Goal: Transaction & Acquisition: Purchase product/service

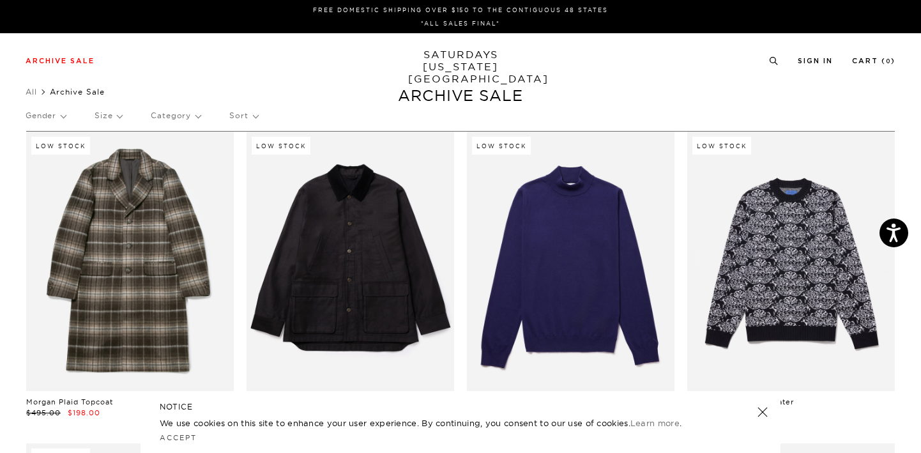
click at [59, 116] on p "Gender" at bounding box center [46, 115] width 40 height 29
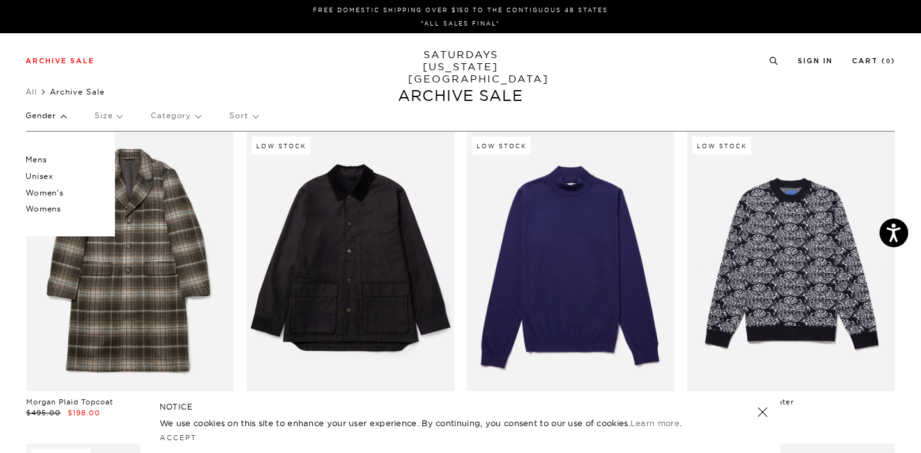
click at [45, 158] on p "Mens" at bounding box center [64, 159] width 77 height 17
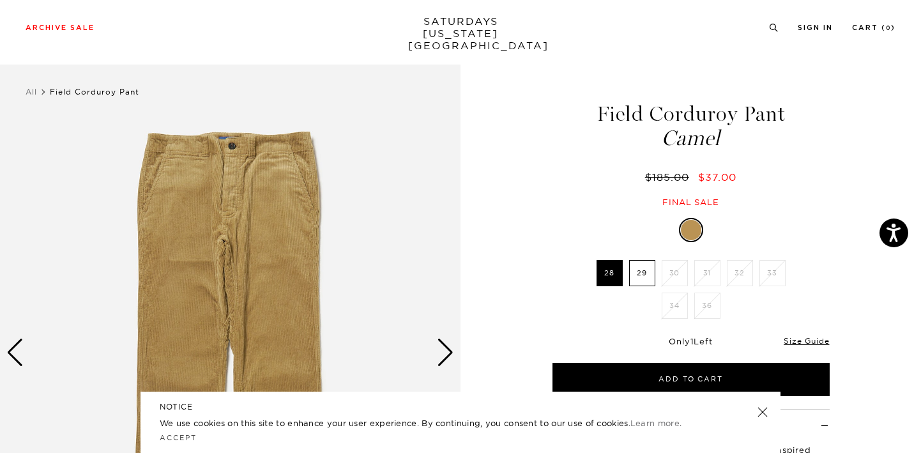
scroll to position [17, 0]
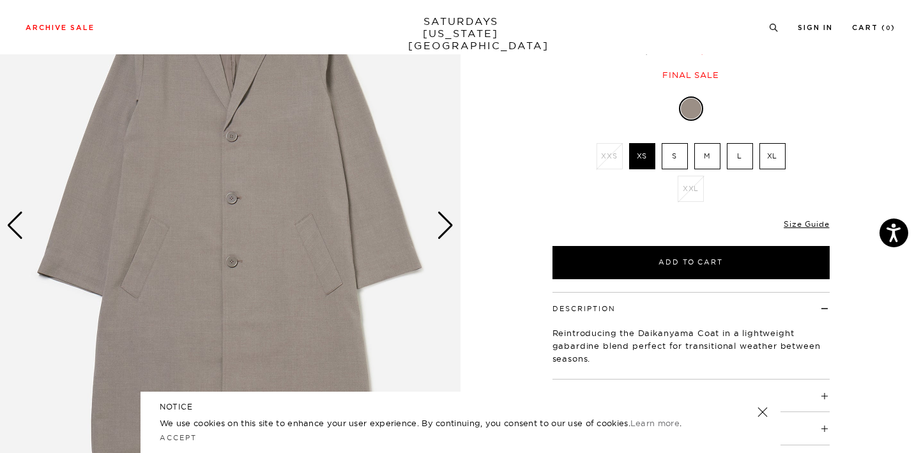
scroll to position [143, 0]
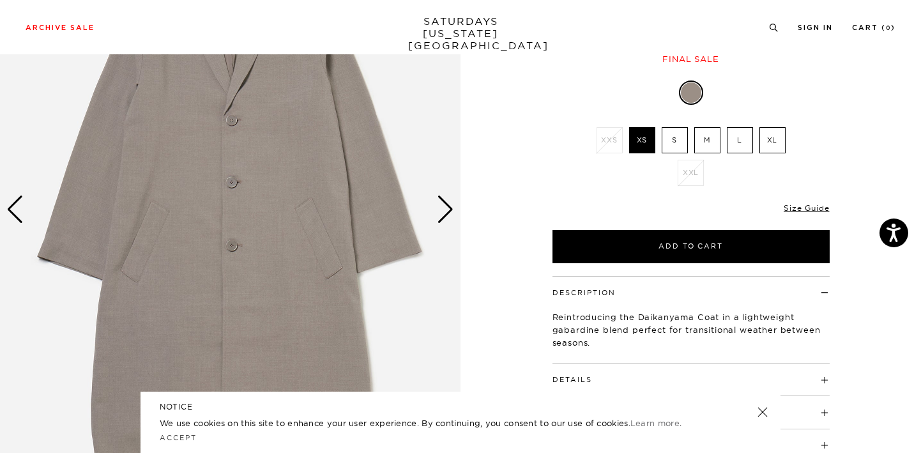
click at [439, 204] on div "Next slide" at bounding box center [445, 209] width 17 height 28
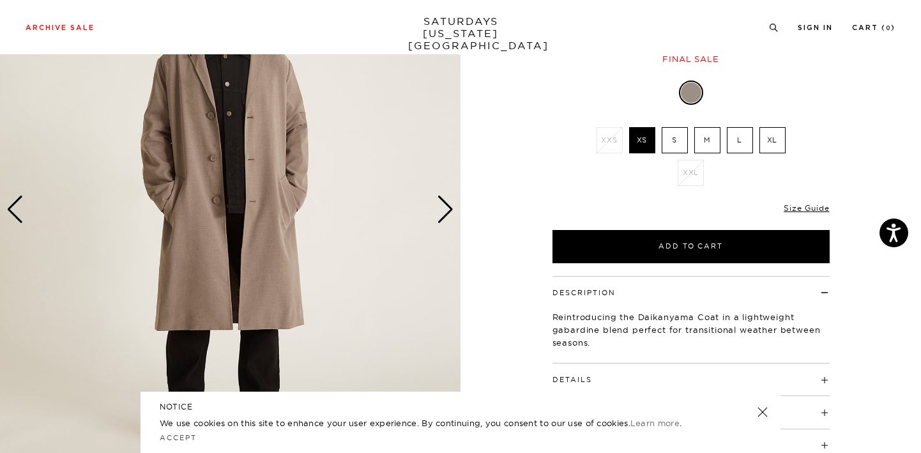
click at [439, 205] on div "Next slide" at bounding box center [445, 209] width 17 height 28
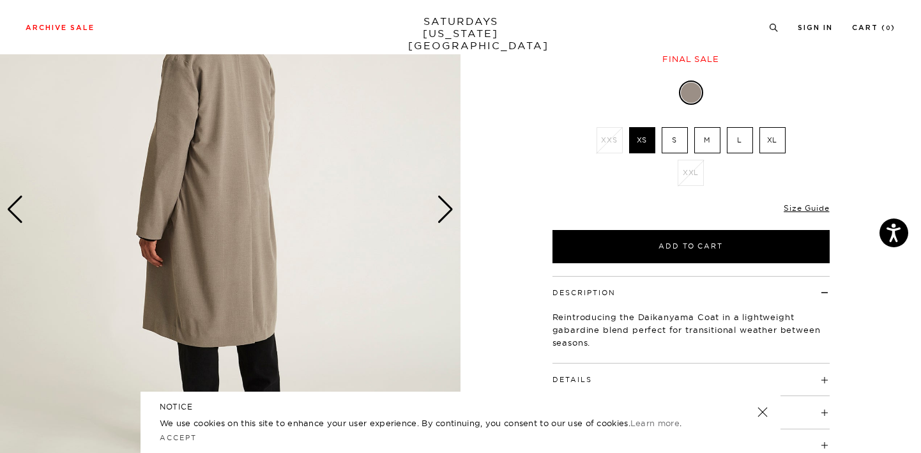
click at [439, 205] on div "Next slide" at bounding box center [445, 209] width 17 height 28
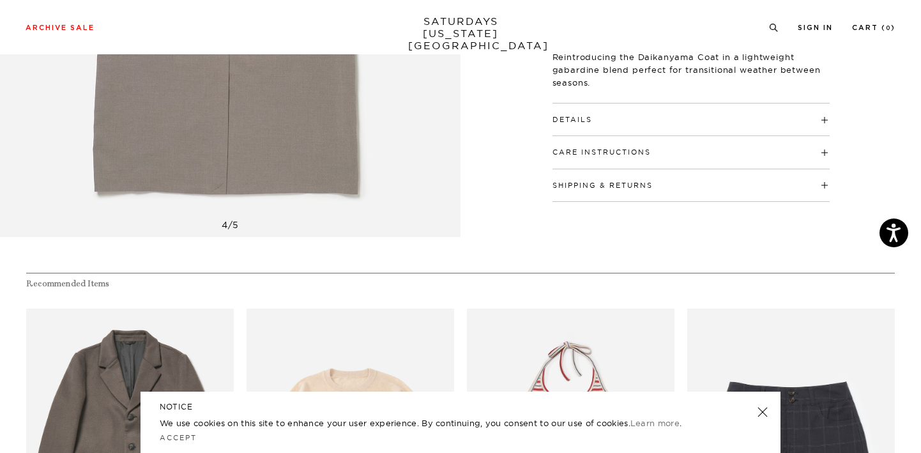
scroll to position [465, 0]
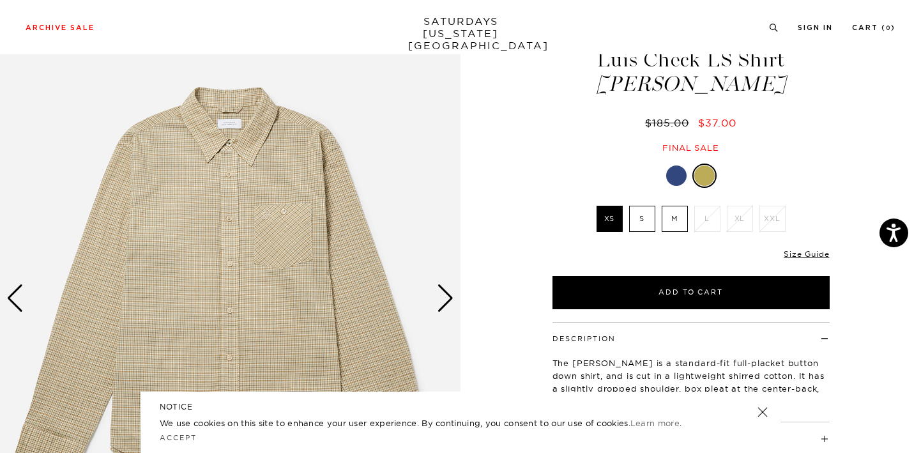
scroll to position [58, 0]
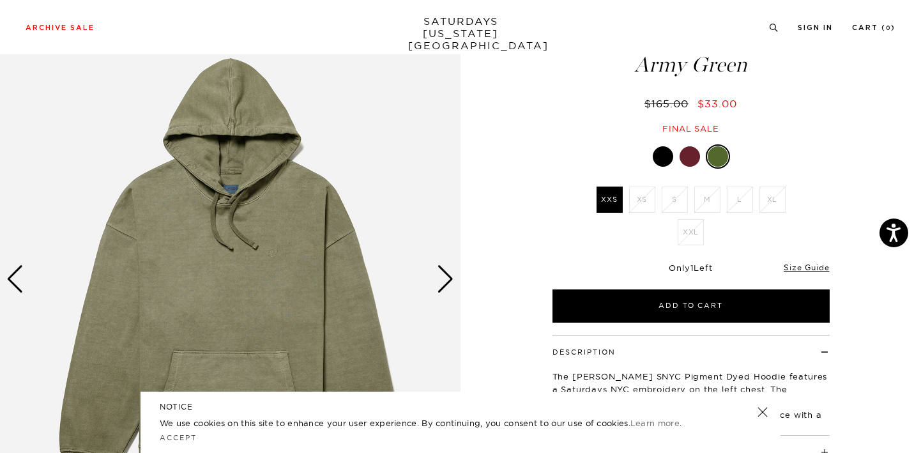
scroll to position [74, 0]
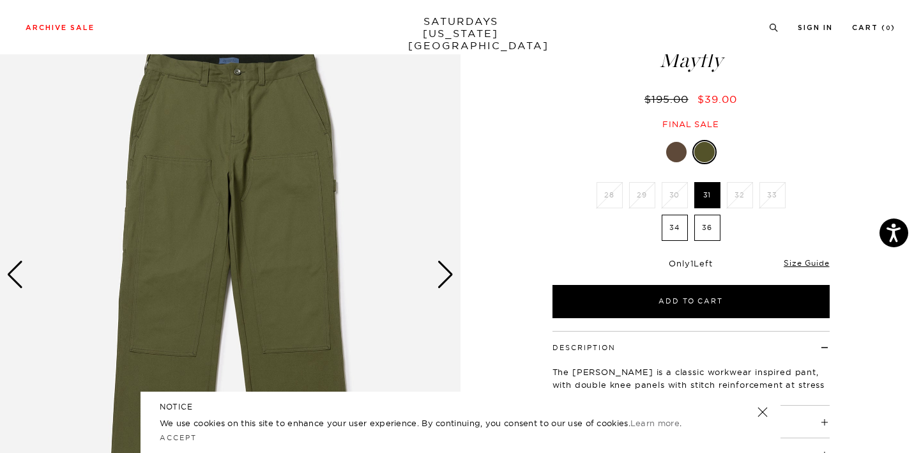
scroll to position [77, 0]
click at [669, 231] on label "34" at bounding box center [675, 228] width 26 height 26
click at [0, 0] on input "34" at bounding box center [0, 0] width 0 height 0
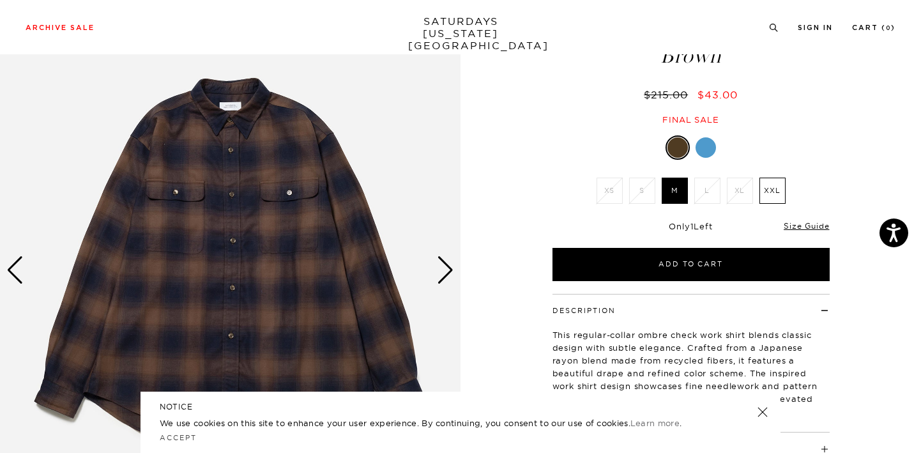
scroll to position [82, 0]
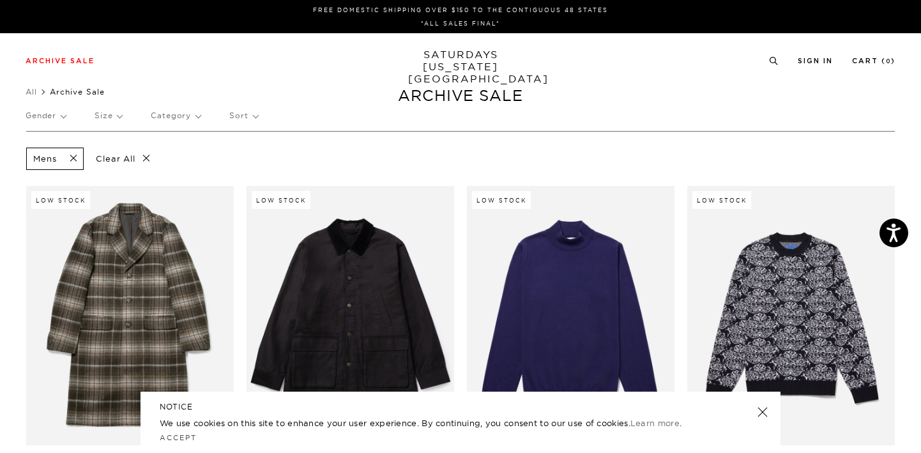
click at [190, 128] on p "Category" at bounding box center [176, 115] width 50 height 29
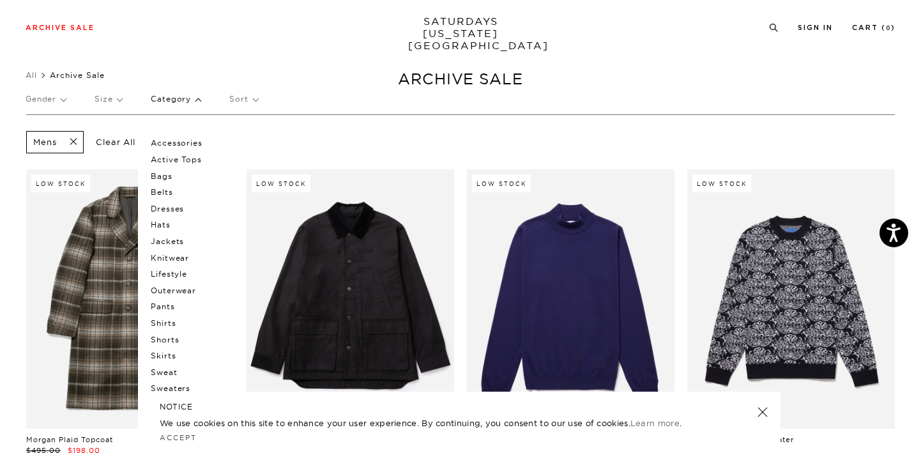
scroll to position [19, 0]
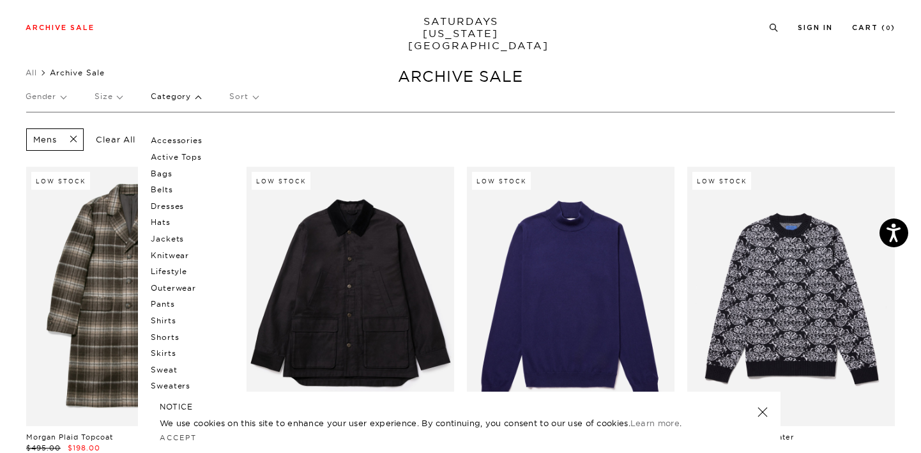
click at [175, 305] on p "Pants" at bounding box center [189, 304] width 77 height 17
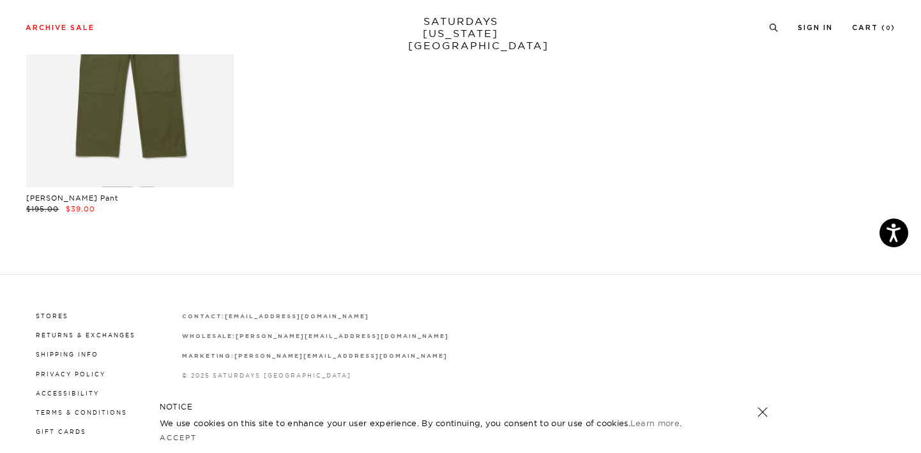
scroll to position [1213, 4]
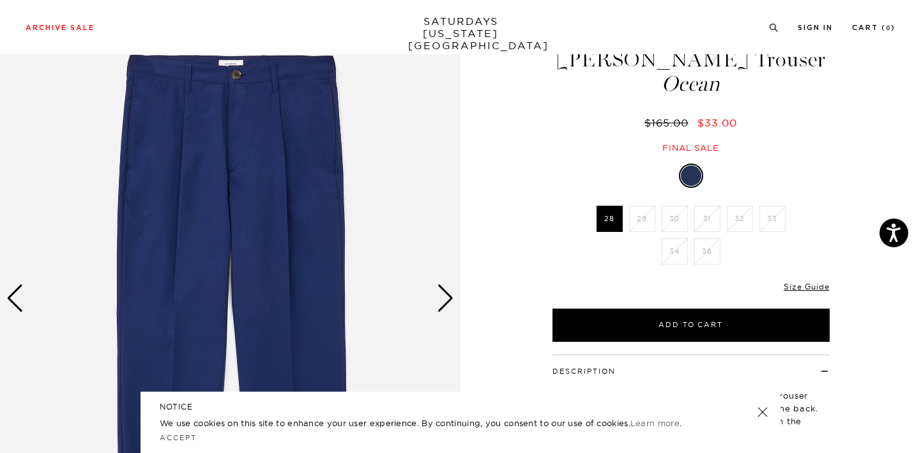
scroll to position [61, 0]
